Goal: Find specific page/section: Find specific page/section

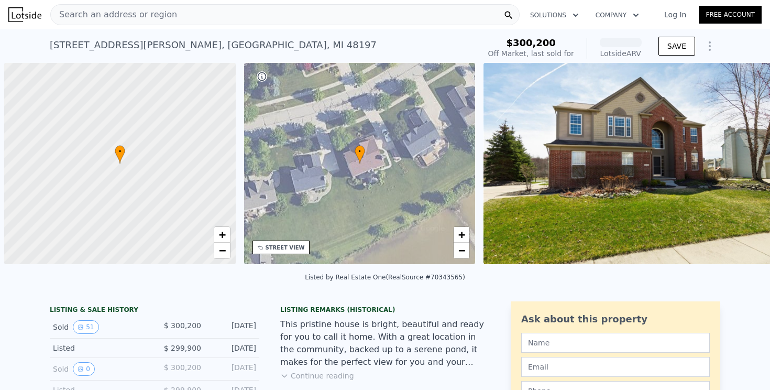
scroll to position [0, 4]
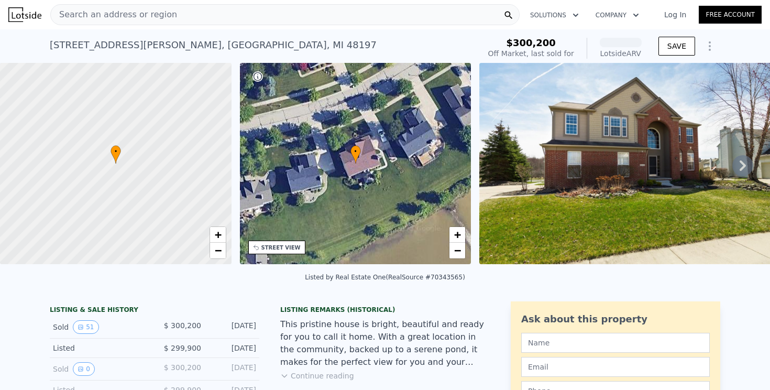
click at [555, 155] on img at bounding box center [630, 163] width 302 height 201
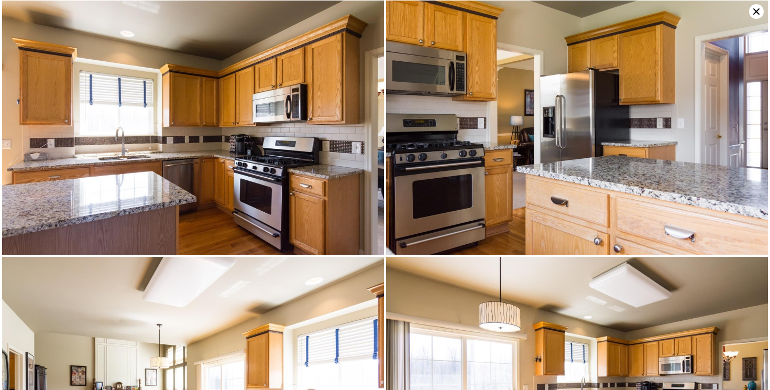
scroll to position [1537, 0]
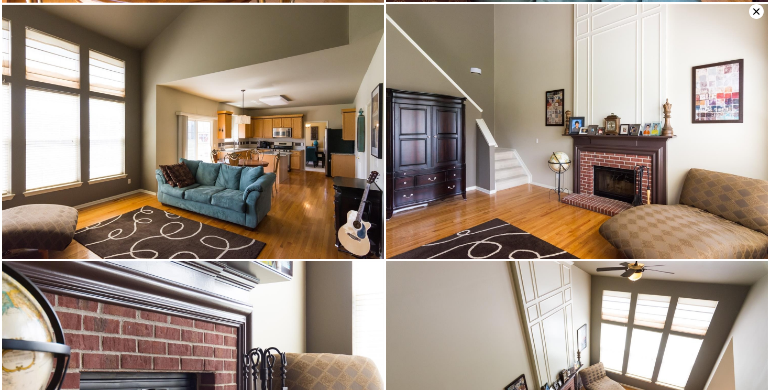
click at [555, 155] on img at bounding box center [577, 131] width 382 height 254
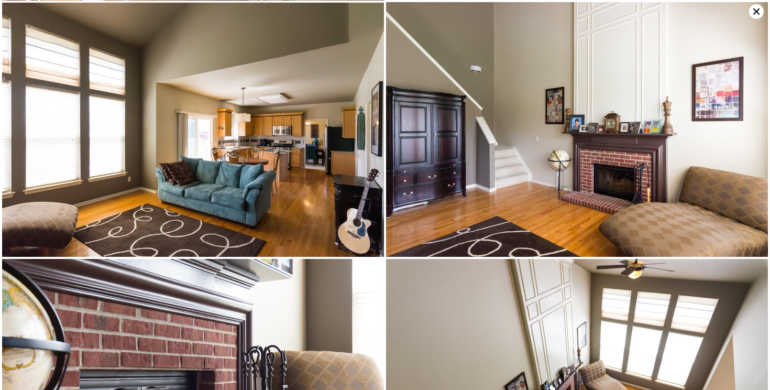
scroll to position [2306, 0]
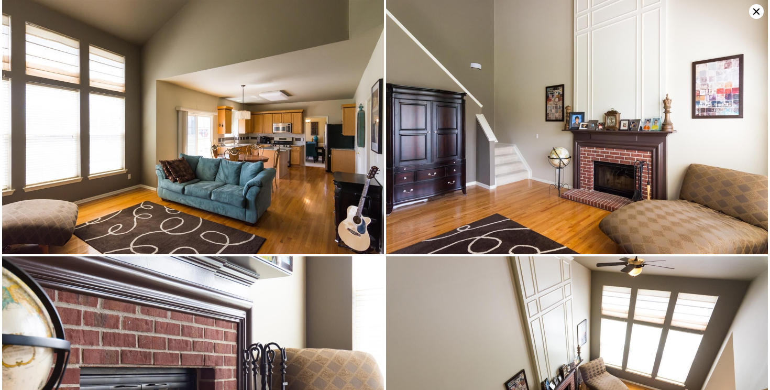
click at [555, 155] on img at bounding box center [577, 126] width 382 height 254
click at [585, 127] on img at bounding box center [577, 126] width 382 height 254
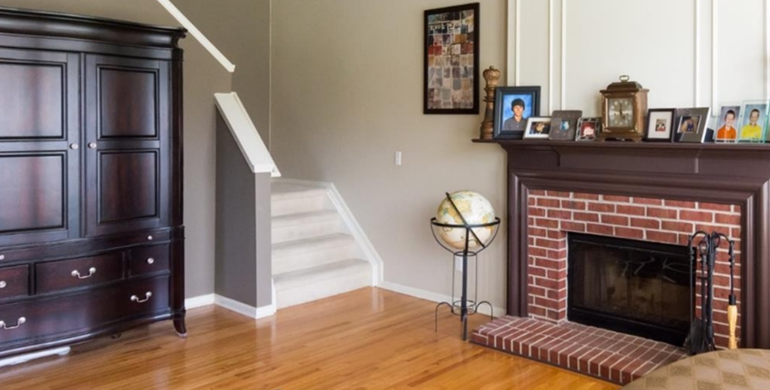
click at [600, 125] on img at bounding box center [577, 126] width 382 height 254
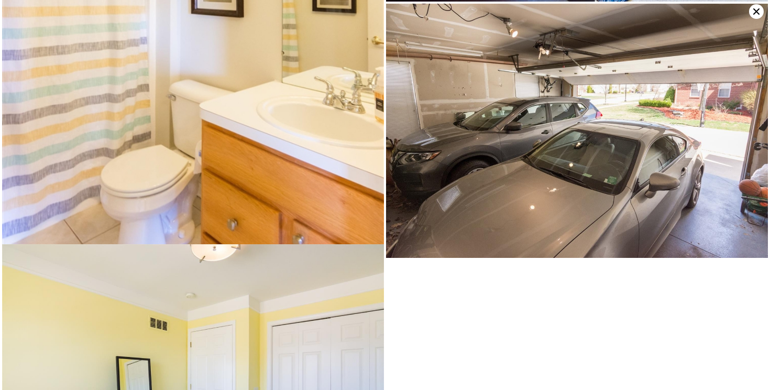
scroll to position [6149, 0]
